Goal: Task Accomplishment & Management: Complete application form

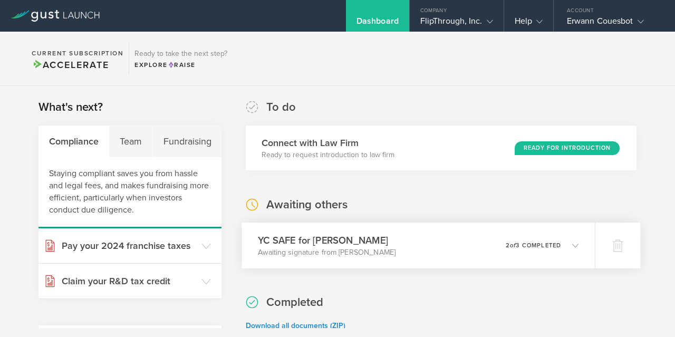
click at [380, 236] on h3 "YC SAFE for [PERSON_NAME]" at bounding box center [327, 240] width 138 height 14
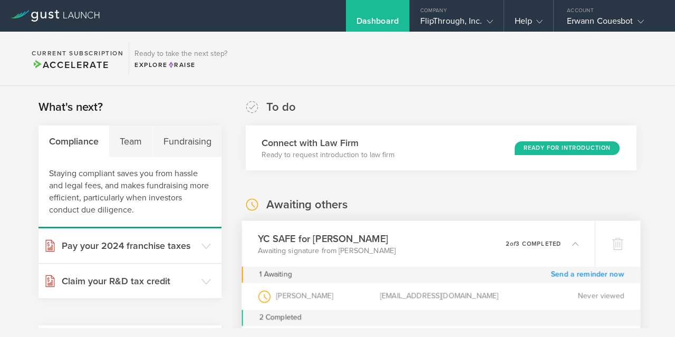
click at [577, 274] on link "Send a reminder now" at bounding box center [587, 274] width 73 height 16
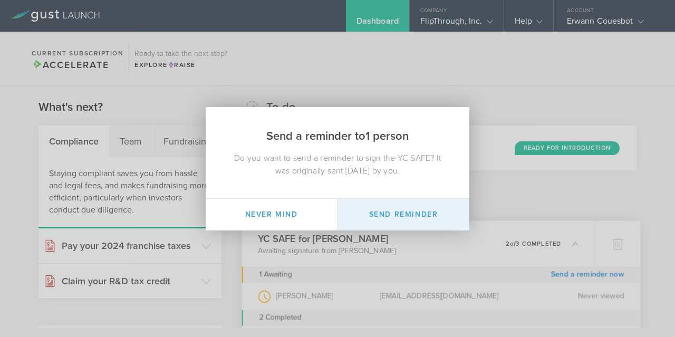
click at [411, 208] on button "Send Reminder" at bounding box center [403, 215] width 132 height 32
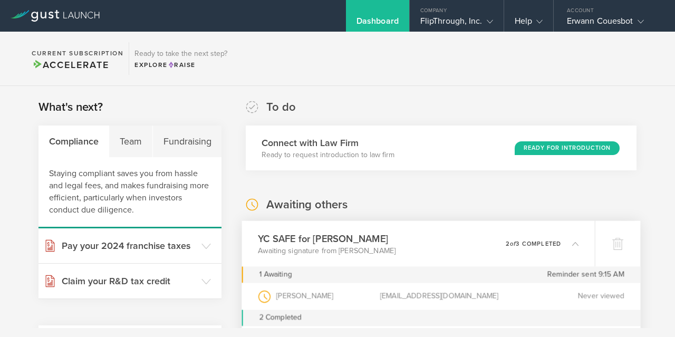
click at [425, 232] on div "YC SAFE for Drew Cesario Awaiting signature from Drew Cesario 0 undeliverable 2…" at bounding box center [418, 244] width 353 height 46
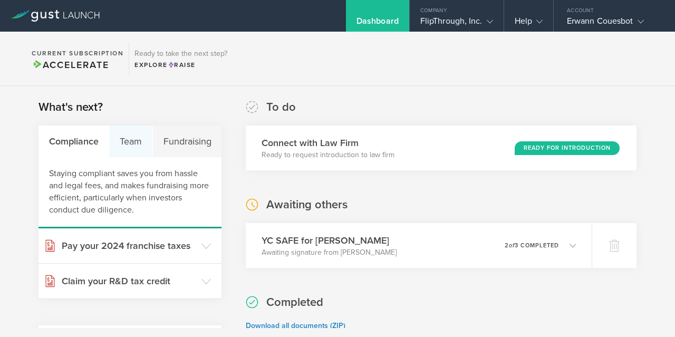
click at [144, 144] on div "Team" at bounding box center [130, 141] width 43 height 32
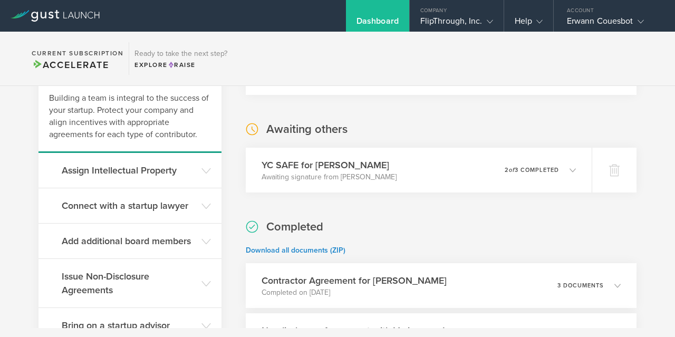
scroll to position [78, 0]
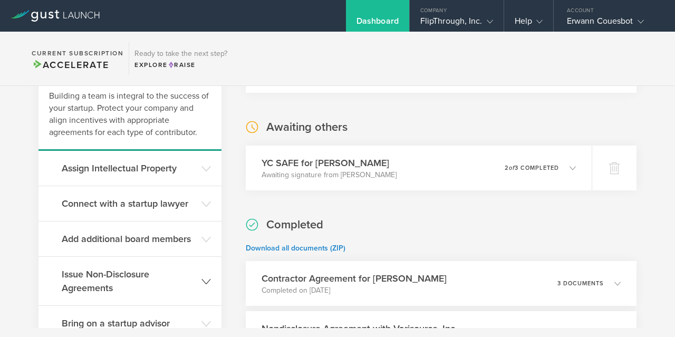
click at [170, 272] on h3 "Issue Non-Disclosure Agreements" at bounding box center [129, 280] width 134 height 27
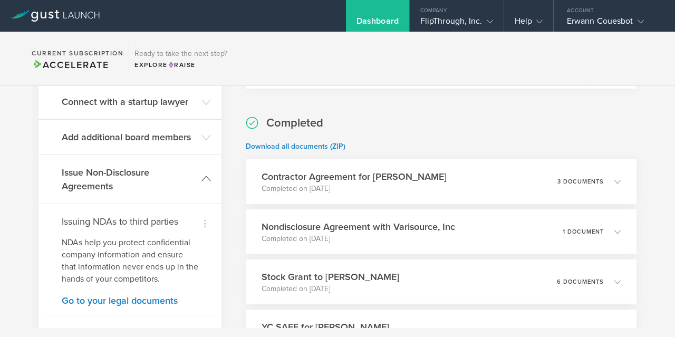
scroll to position [180, 0]
click at [144, 301] on link "Go to your legal documents" at bounding box center [130, 299] width 137 height 9
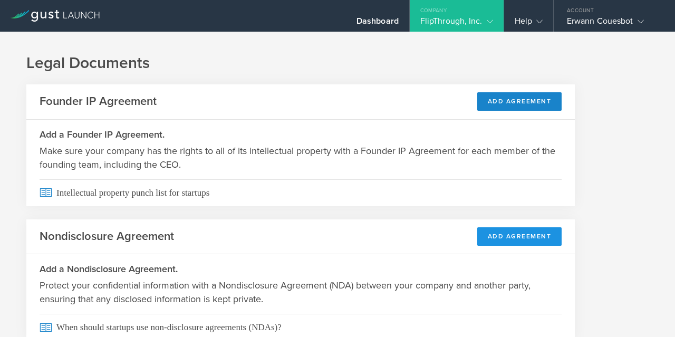
click at [529, 235] on button "Add Agreement" at bounding box center [519, 236] width 85 height 18
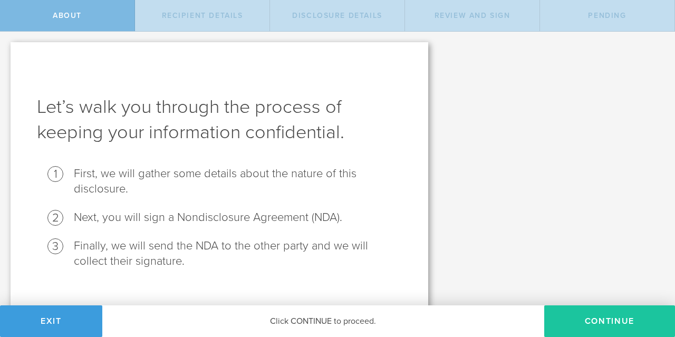
click at [594, 323] on button "Continue" at bounding box center [609, 321] width 131 height 32
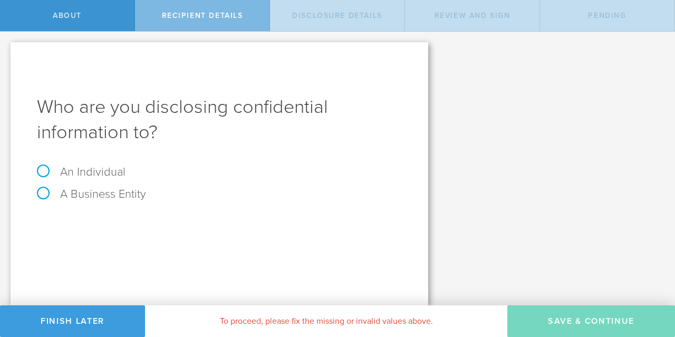
click at [104, 198] on label "A Business Entity" at bounding box center [91, 194] width 109 height 14
click at [7, 49] on input "A Business Entity" at bounding box center [3, 40] width 7 height 17
radio input "true"
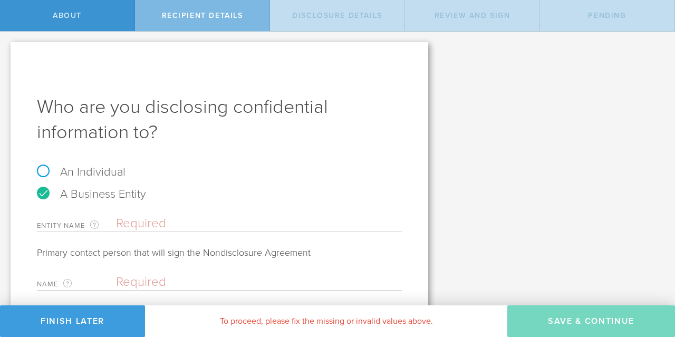
click at [149, 233] on div "Entity Name The name of the business entity you are disclosing confidential inf…" at bounding box center [219, 268] width 365 height 117
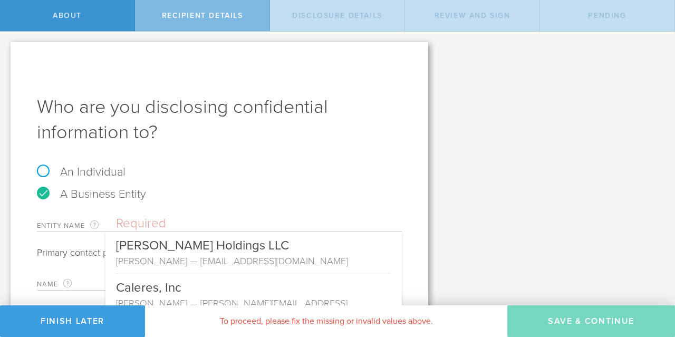
click at [167, 223] on input "text" at bounding box center [259, 224] width 286 height 16
click at [137, 220] on input "text" at bounding box center [259, 224] width 286 height 16
paste input "Minet Technologies"
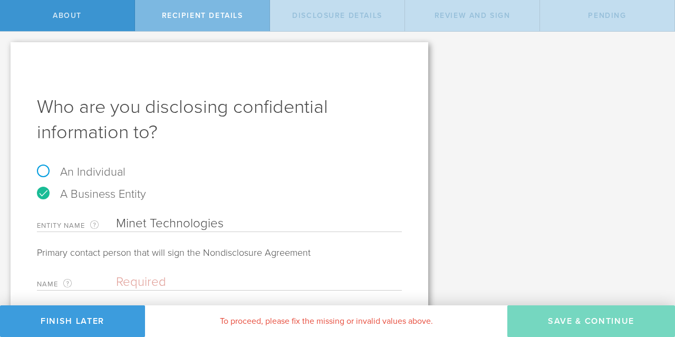
scroll to position [75, 0]
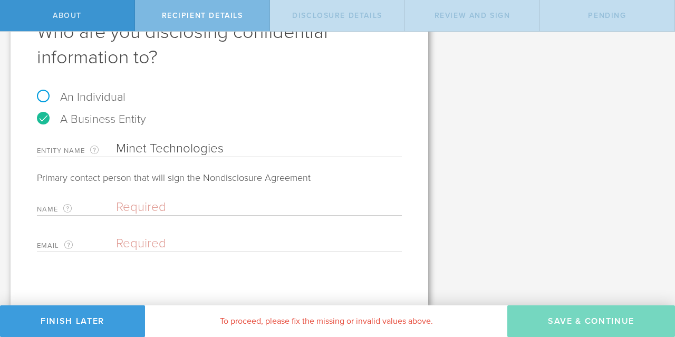
type input "Minet Technologies"
click at [153, 210] on input "text" at bounding box center [256, 207] width 280 height 16
paste input "David Inbar <david@minet.co.il>"
type input "David Inbar <david@minet.co.il>"
click at [157, 244] on input "email" at bounding box center [256, 244] width 280 height 16
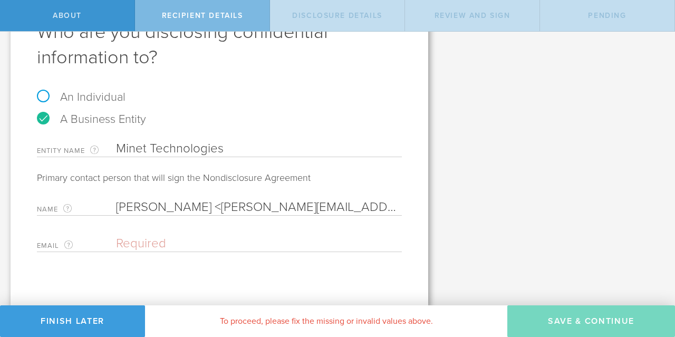
paste input "David Inbar <david@minet.co.il>"
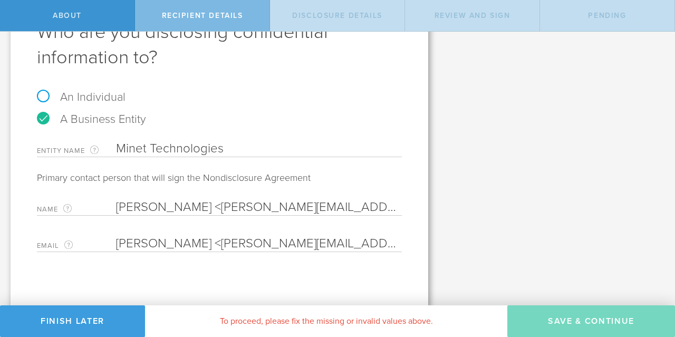
click at [186, 242] on input "David Inbar <david@minet.co.il>" at bounding box center [256, 244] width 280 height 16
click at [238, 243] on input "david@minet.co.il>" at bounding box center [256, 244] width 280 height 16
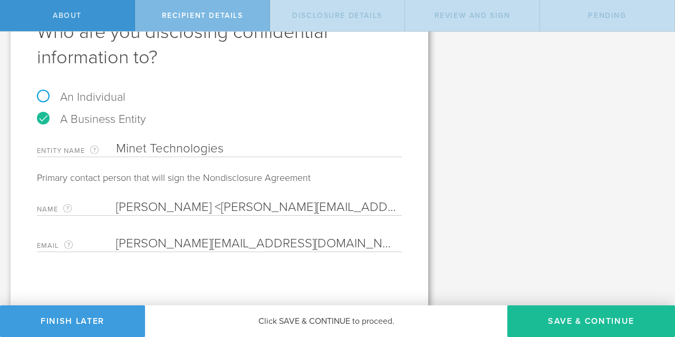
type input "[PERSON_NAME][EMAIL_ADDRESS][DOMAIN_NAME]"
drag, startPoint x: 191, startPoint y: 208, endPoint x: 364, endPoint y: 207, distance: 172.9
click at [364, 207] on input "David Inbar <david@minet.co.il>" at bounding box center [256, 207] width 280 height 16
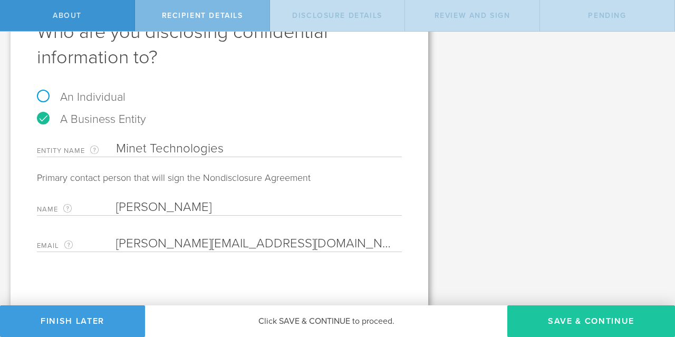
type input "[PERSON_NAME]"
click at [587, 318] on button "Save & Continue" at bounding box center [591, 321] width 168 height 32
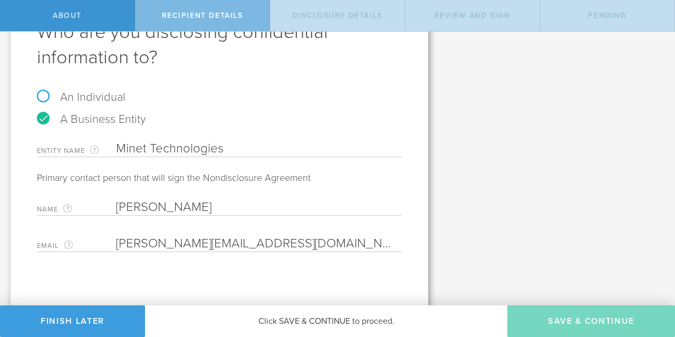
select select "string:5 years"
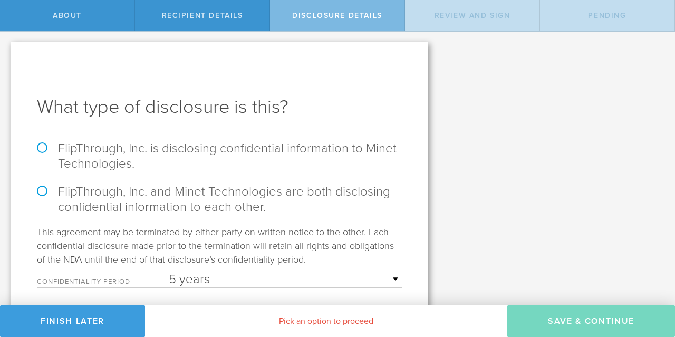
click at [43, 193] on label "FlipThrough, Inc. and Minet Technologies are both disclosing confidential infor…" at bounding box center [219, 199] width 365 height 31
click at [7, 54] on input "FlipThrough, Inc. and Minet Technologies are both disclosing confidential infor…" at bounding box center [3, 43] width 7 height 22
radio input "true"
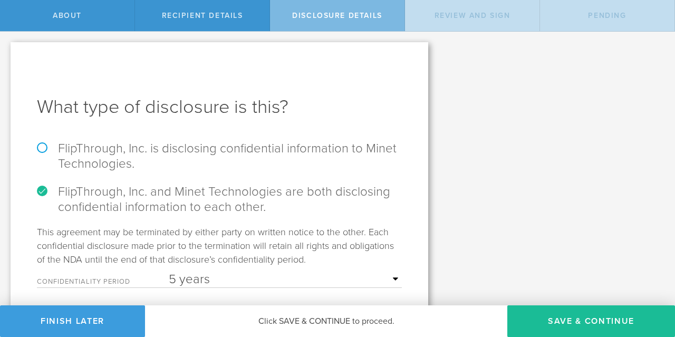
scroll to position [36, 0]
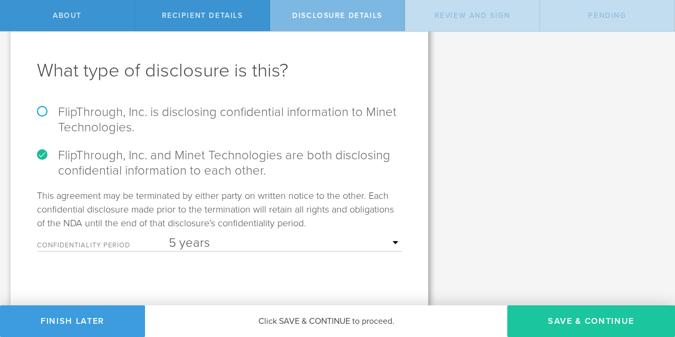
click at [543, 322] on button "Save & Continue" at bounding box center [591, 321] width 168 height 32
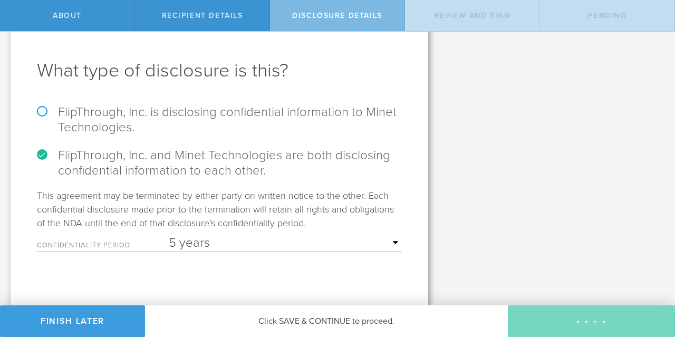
scroll to position [0, 0]
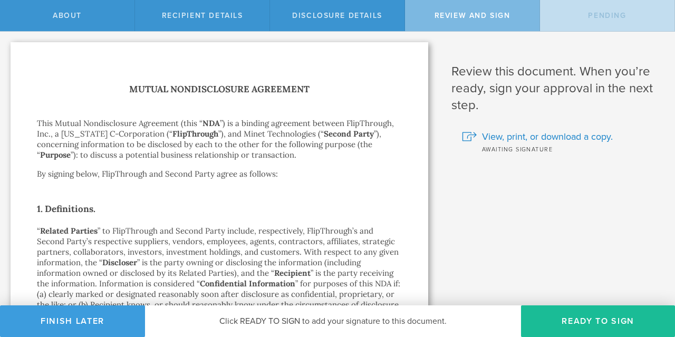
click at [543, 322] on button "Ready to Sign" at bounding box center [598, 321] width 154 height 32
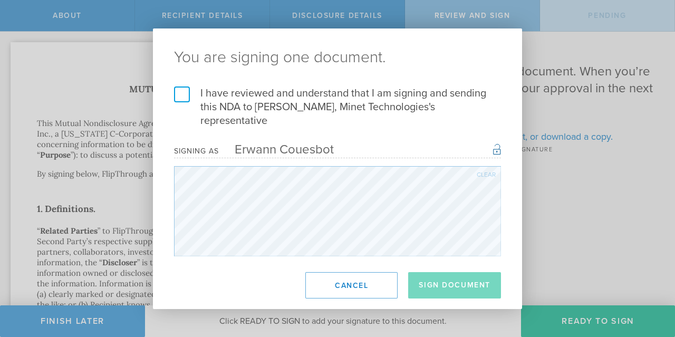
click at [184, 99] on label "I have reviewed and understand that I am signing and sending this NDA to David …" at bounding box center [337, 106] width 327 height 41
click at [0, 0] on input "I have reviewed and understand that I am signing and sending this NDA to David …" at bounding box center [0, 0] width 0 height 0
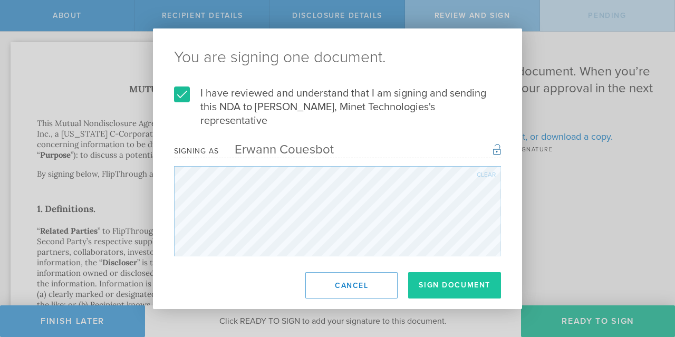
click at [452, 278] on button "Sign Document" at bounding box center [454, 285] width 93 height 26
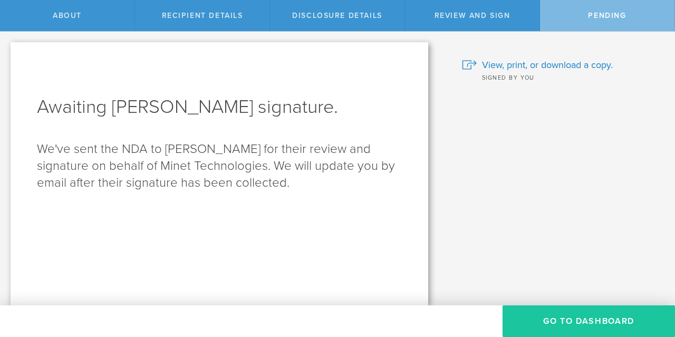
click at [567, 332] on button "Go to dashboard" at bounding box center [588, 321] width 172 height 32
